Goal: Information Seeking & Learning: Understand process/instructions

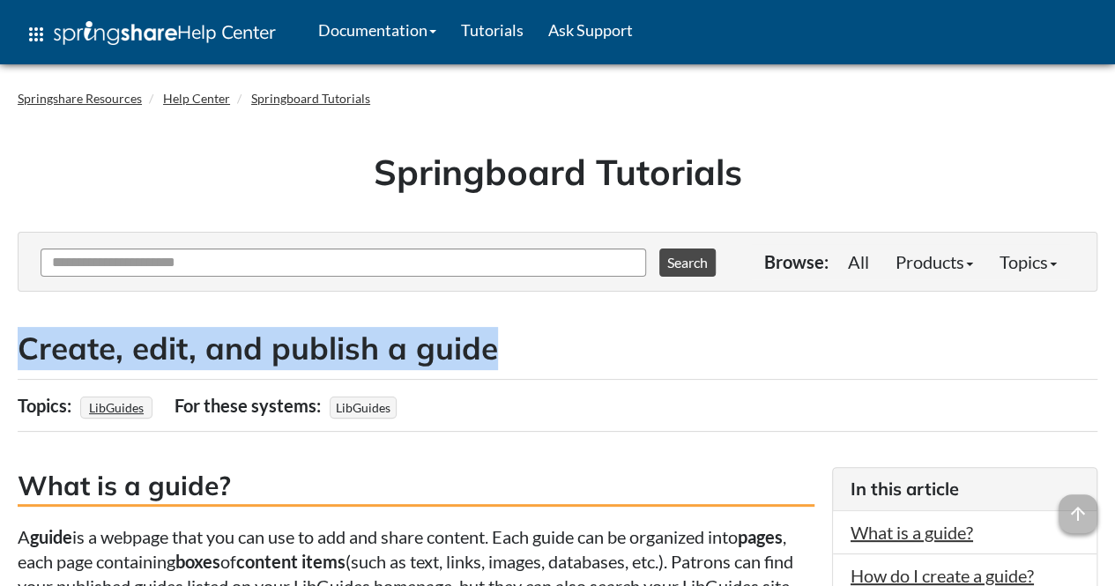
drag, startPoint x: 506, startPoint y: 345, endPoint x: 15, endPoint y: 327, distance: 491.2
copy h2 "Create, edit, and publish a guide"
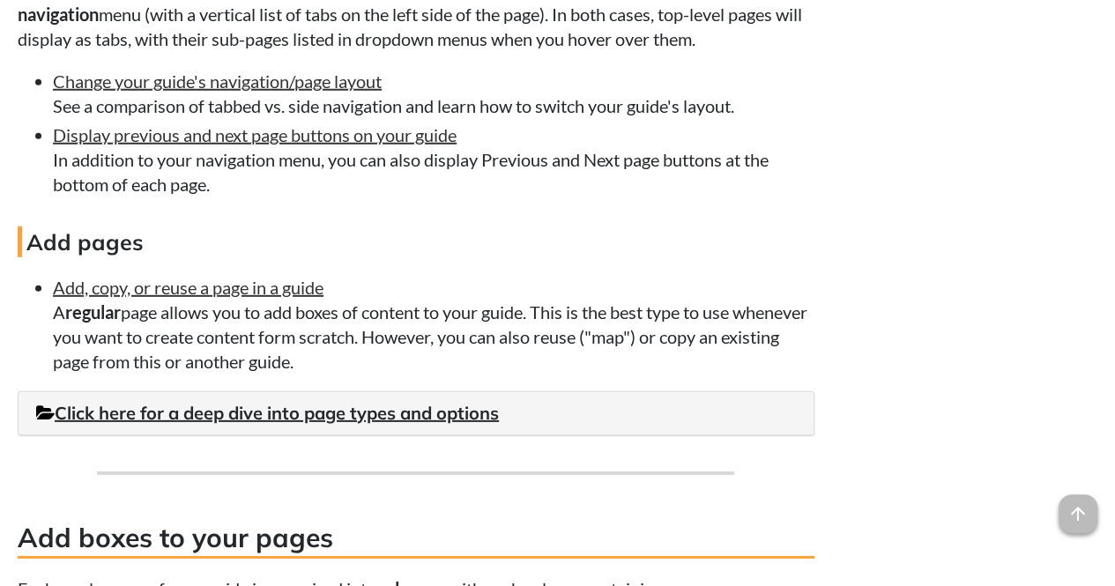
scroll to position [2400, 0]
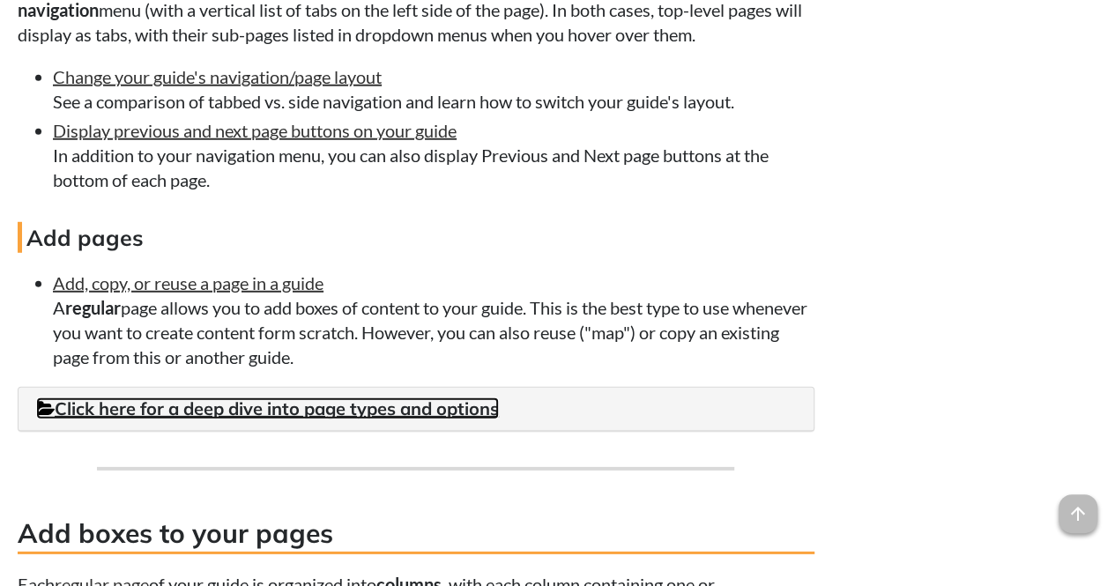
click at [268, 413] on link "Click here for a deep dive into page types and options" at bounding box center [267, 408] width 463 height 22
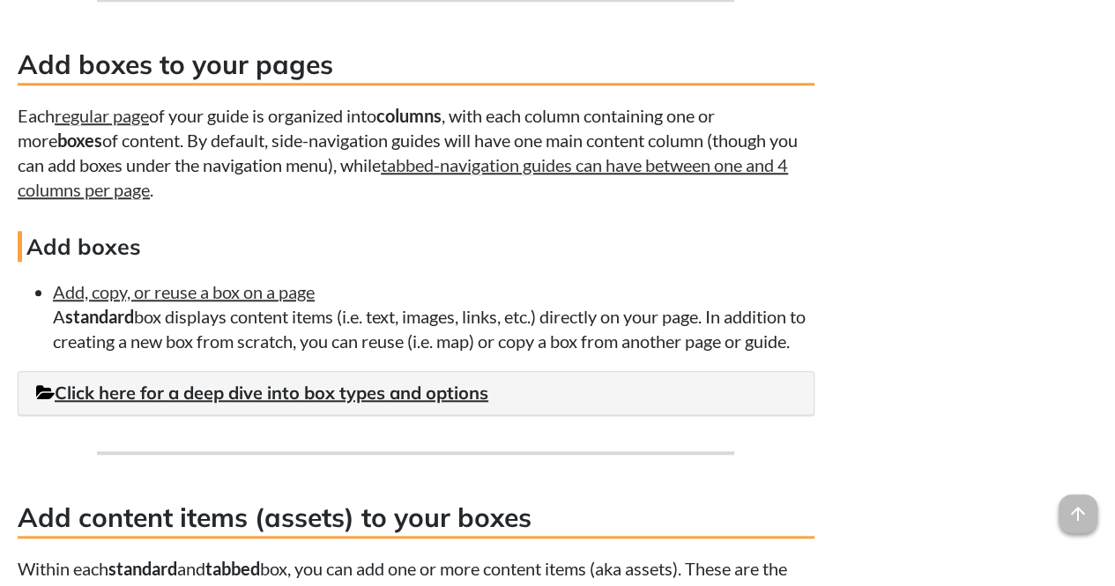
scroll to position [4047, 0]
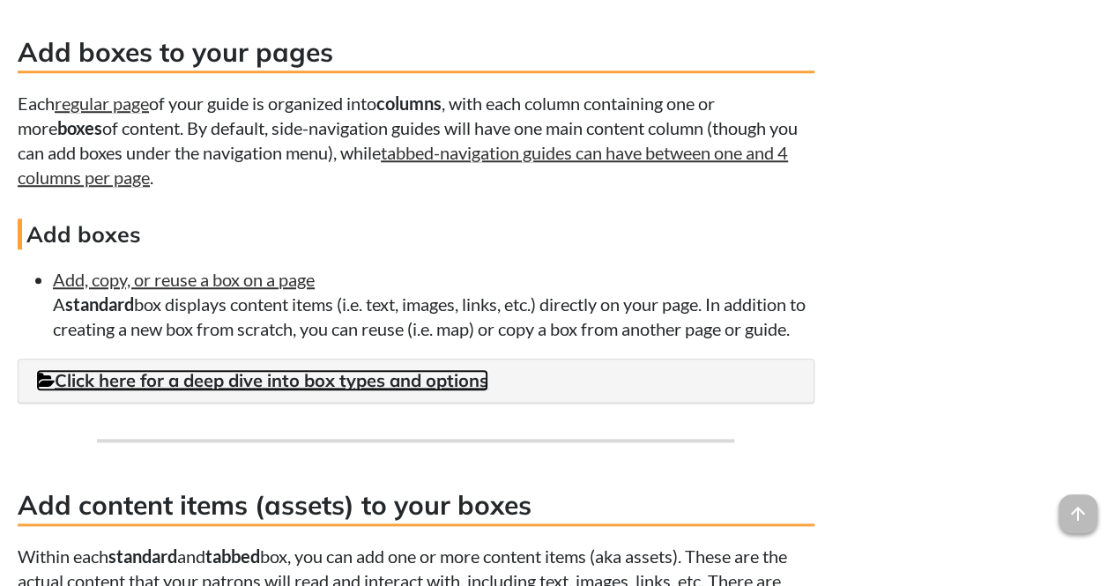
click at [268, 391] on link "Click here for a deep dive into box types and options" at bounding box center [262, 380] width 452 height 22
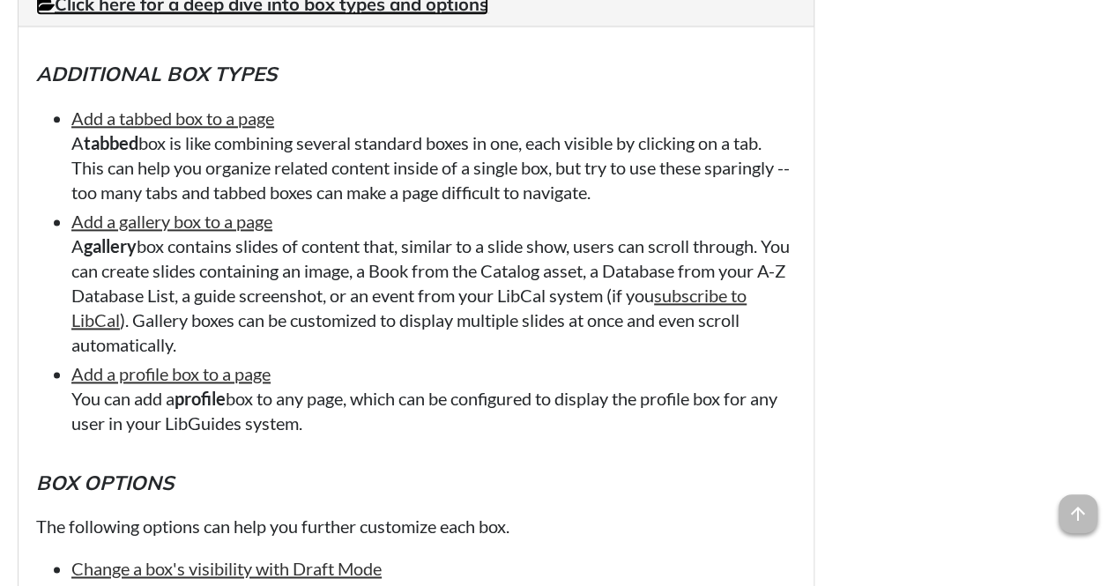
scroll to position [4425, 0]
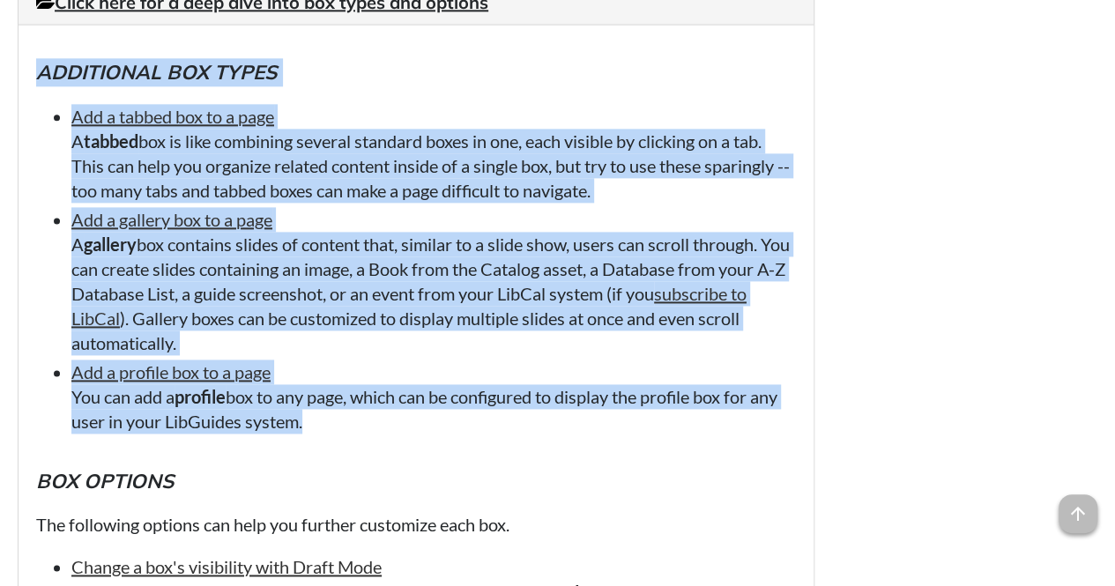
drag, startPoint x: 31, startPoint y: 106, endPoint x: 402, endPoint y: 458, distance: 511.8
click at [402, 458] on div "Additional box types Add a tabbed box to a page A tabbed box is like combining …" at bounding box center [416, 401] width 795 height 753
copy div "Additional box types Add a tabbed box to a page A tabbed box is like combining …"
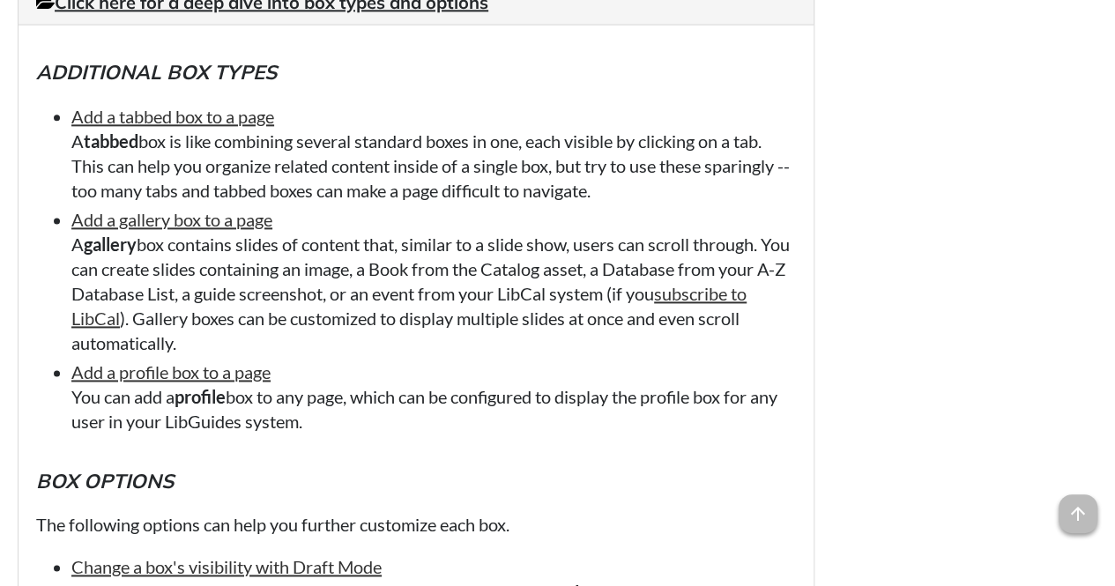
click at [491, 495] on h5 "Box options" at bounding box center [416, 481] width 760 height 28
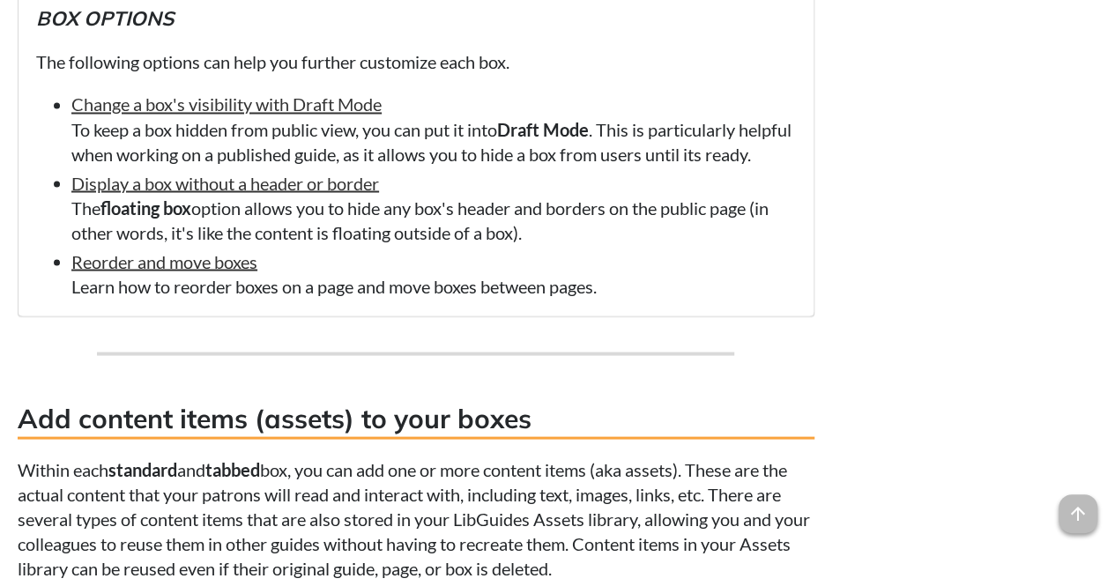
scroll to position [4888, 0]
drag, startPoint x: 541, startPoint y: 298, endPoint x: 35, endPoint y: 244, distance: 508.7
click at [36, 244] on ul "Change a box's visibility with Draft Mode To keep a box hidden from public view…" at bounding box center [416, 194] width 760 height 206
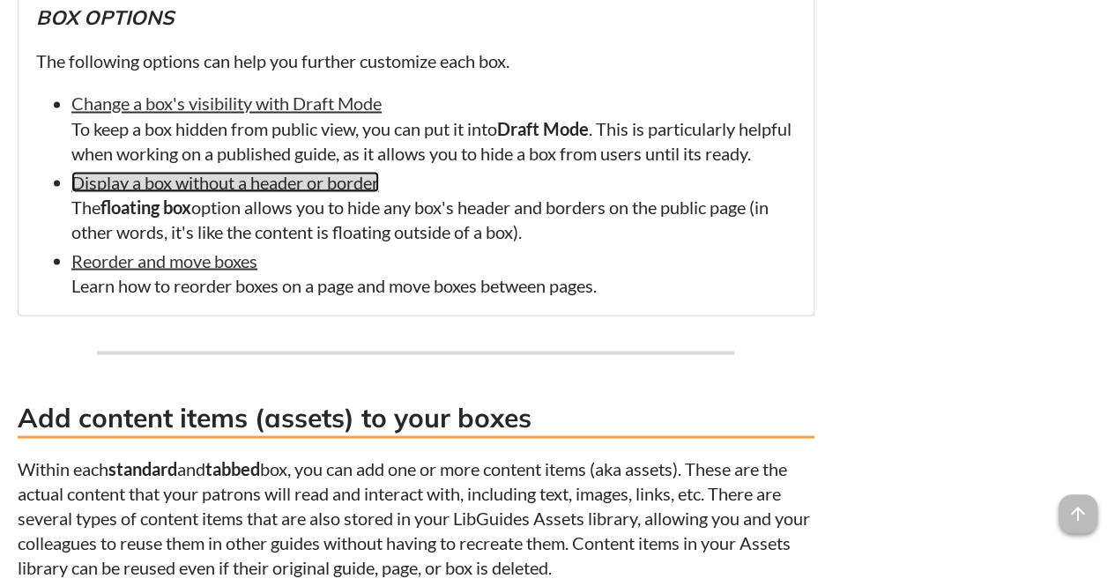
copy li "Display a box without a header or border The floating box option allows you to …"
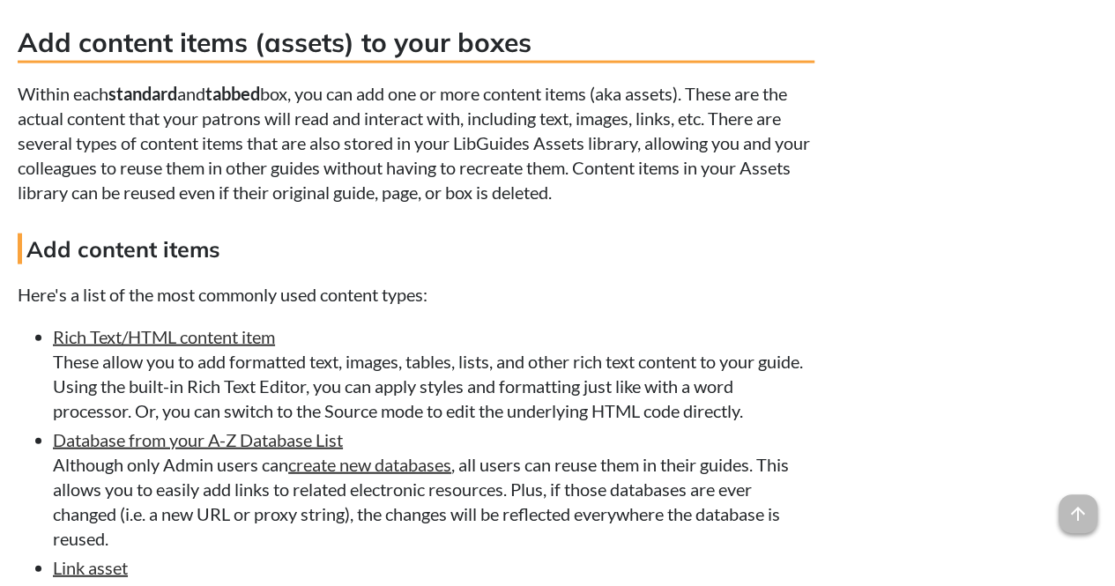
scroll to position [5271, 0]
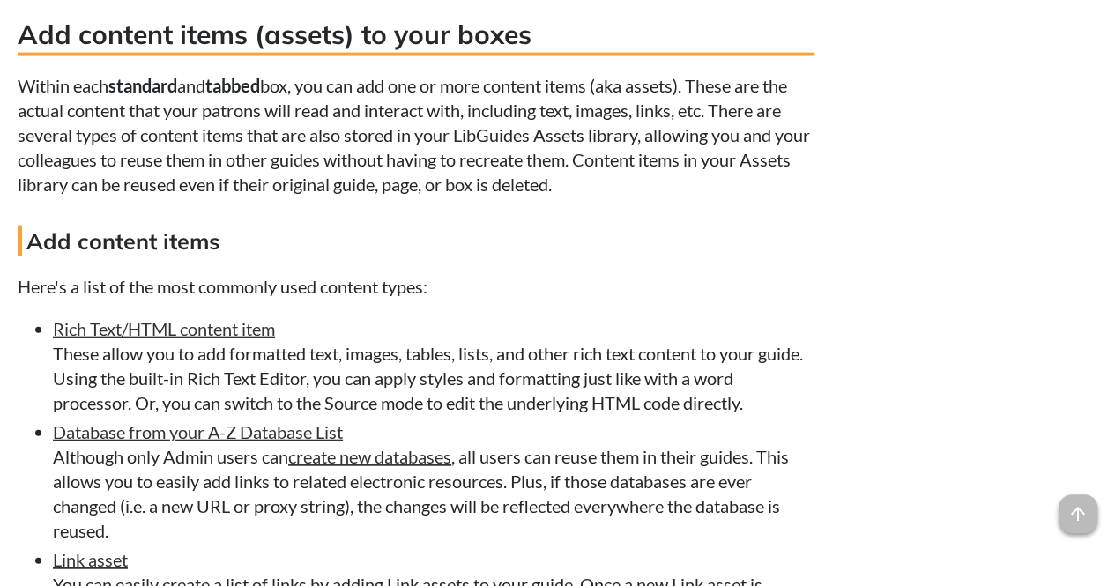
click at [469, 386] on li "Rich Text/HTML content item These allow you to add formatted text, images, tabl…" at bounding box center [433, 365] width 761 height 99
click at [1074, 511] on span "arrow_upward" at bounding box center [1077, 513] width 39 height 39
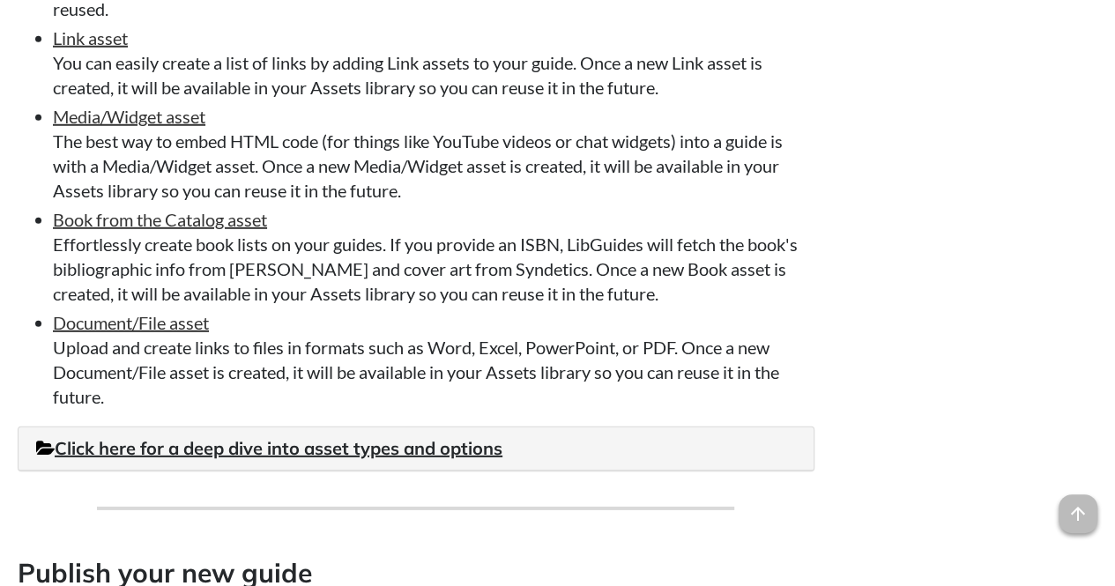
scroll to position [5792, 0]
